Goal: Task Accomplishment & Management: Use online tool/utility

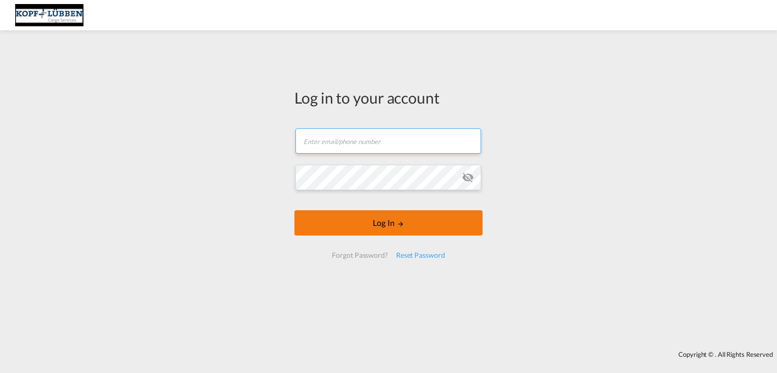
type input "[EMAIL_ADDRESS][PERSON_NAME][DOMAIN_NAME]"
click at [383, 227] on button "Log In" at bounding box center [388, 222] width 188 height 25
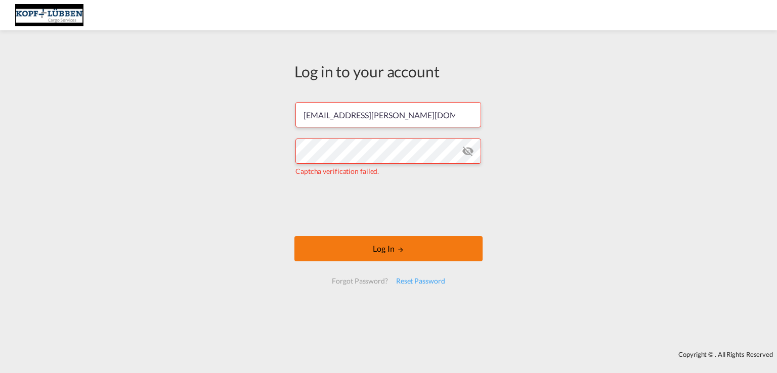
click at [396, 256] on button "Log In" at bounding box center [388, 248] width 188 height 25
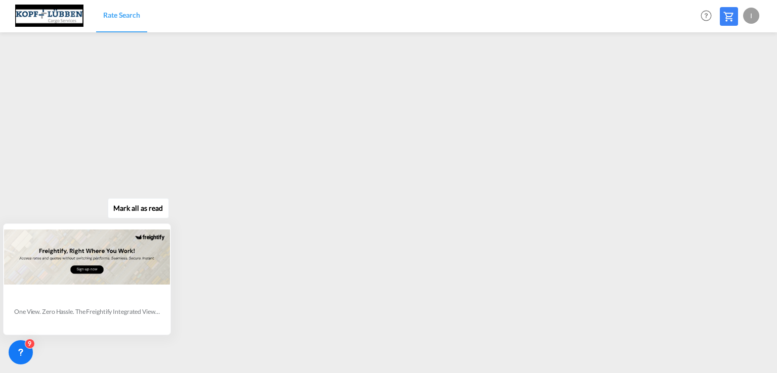
click at [84, 282] on div at bounding box center [87, 258] width 166 height 66
